Goal: Task Accomplishment & Management: Manage account settings

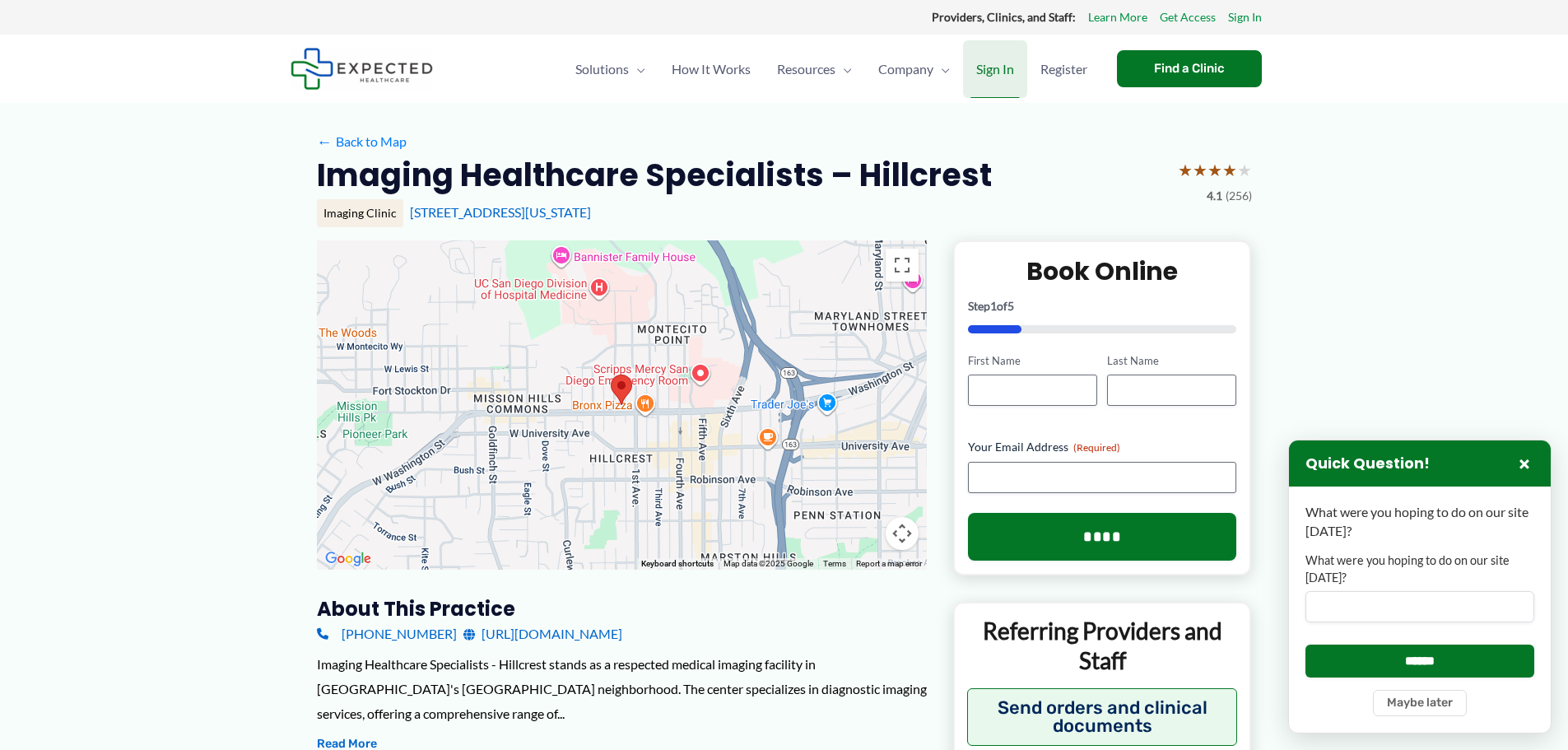
click at [984, 67] on span "Sign In" at bounding box center [995, 69] width 38 height 58
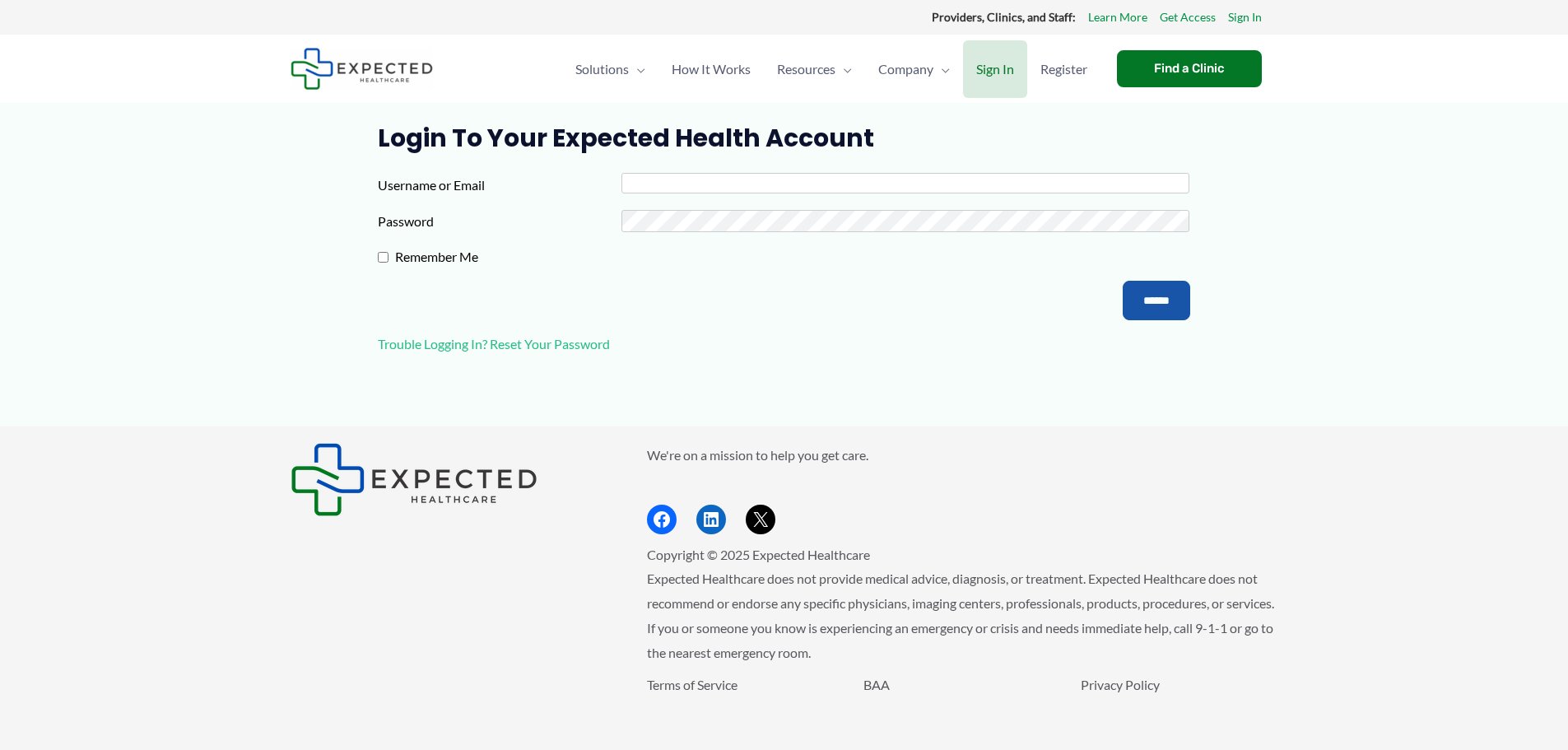
click at [659, 182] on input "Username or Email" at bounding box center [905, 183] width 568 height 21
type input "**********"
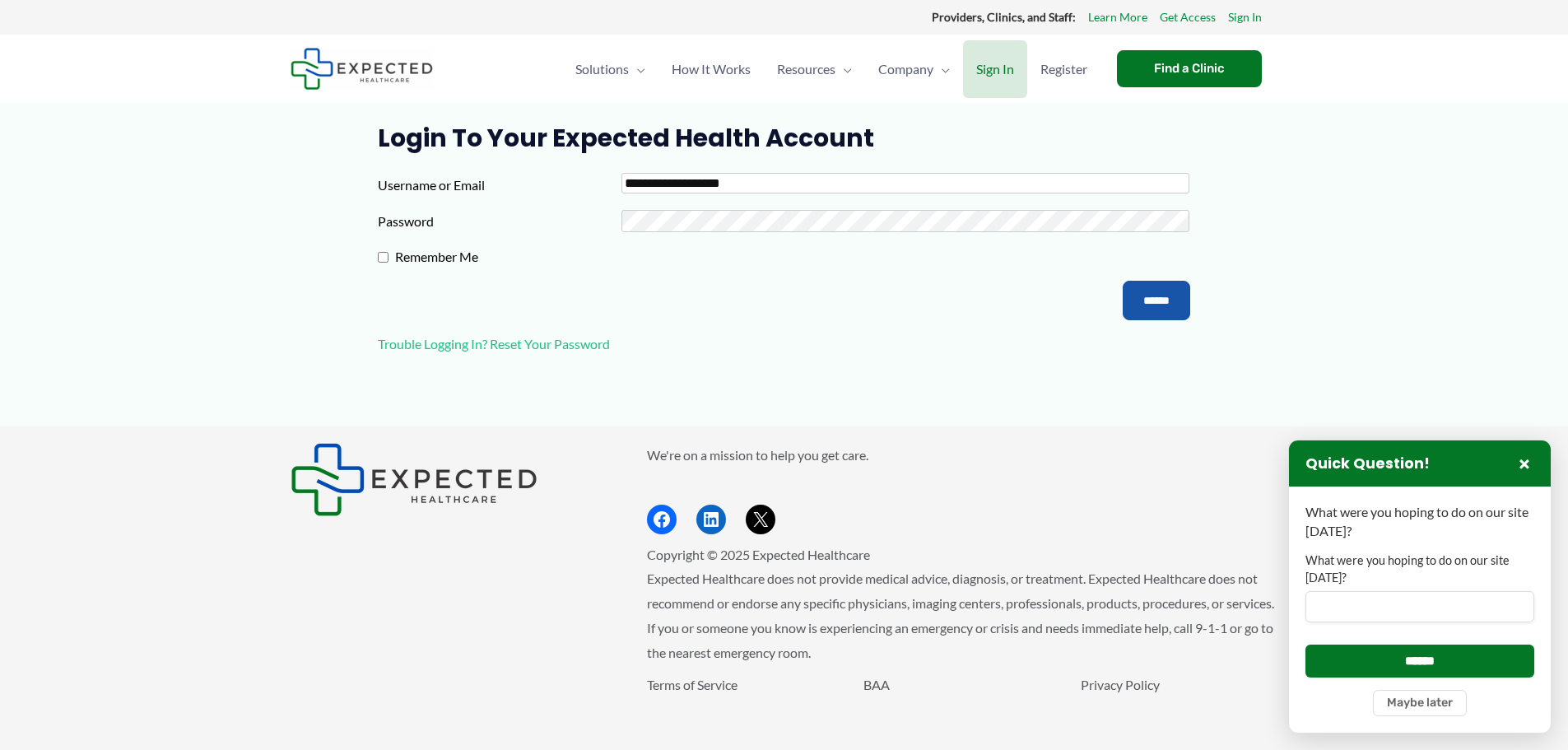
click at [766, 179] on input "**********" at bounding box center [905, 183] width 568 height 21
